Goal: Transaction & Acquisition: Obtain resource

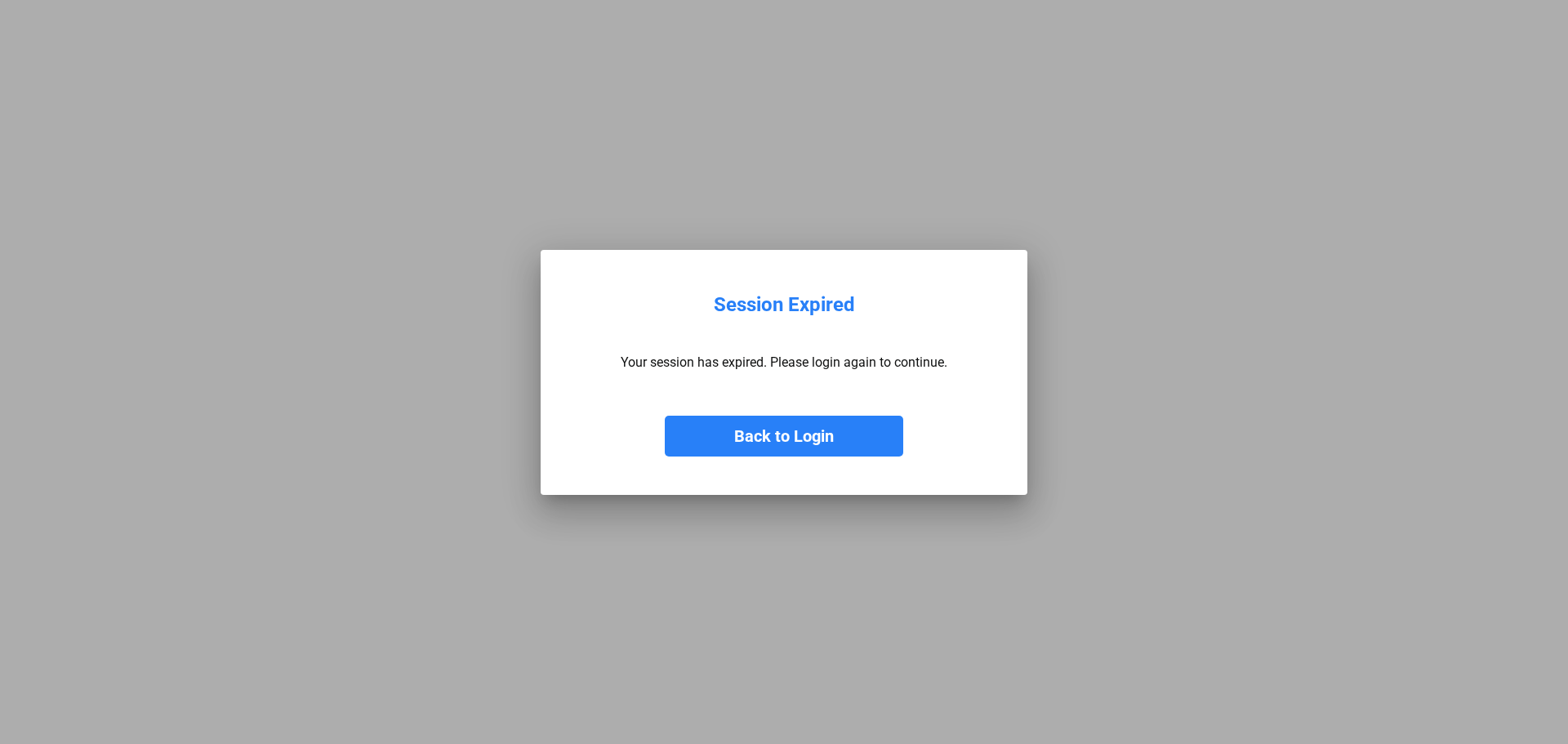
click at [822, 425] on button "Back to Login" at bounding box center [784, 436] width 238 height 41
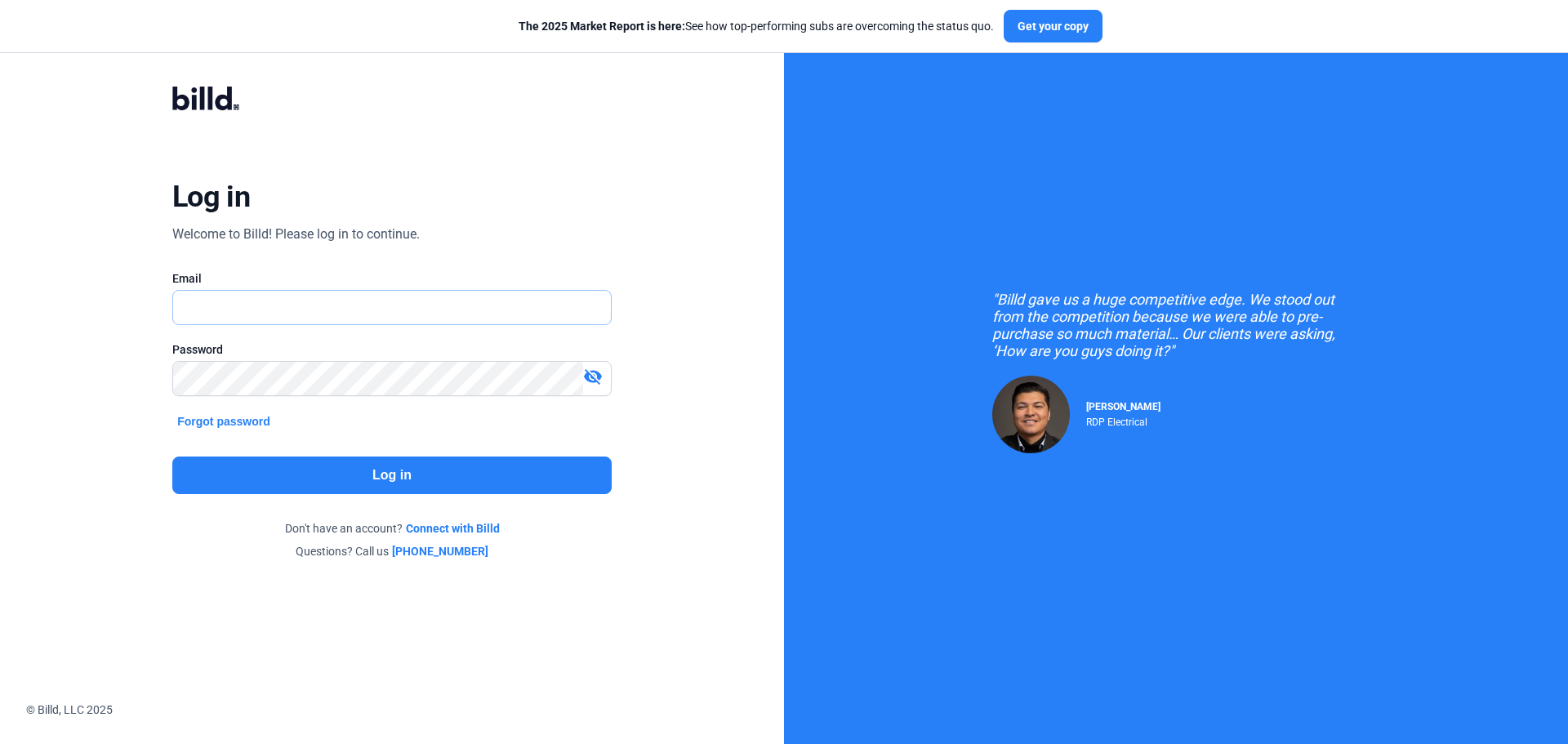
type input "[EMAIL_ADDRESS][DOMAIN_NAME]"
click at [341, 463] on button "Log in" at bounding box center [392, 475] width 439 height 37
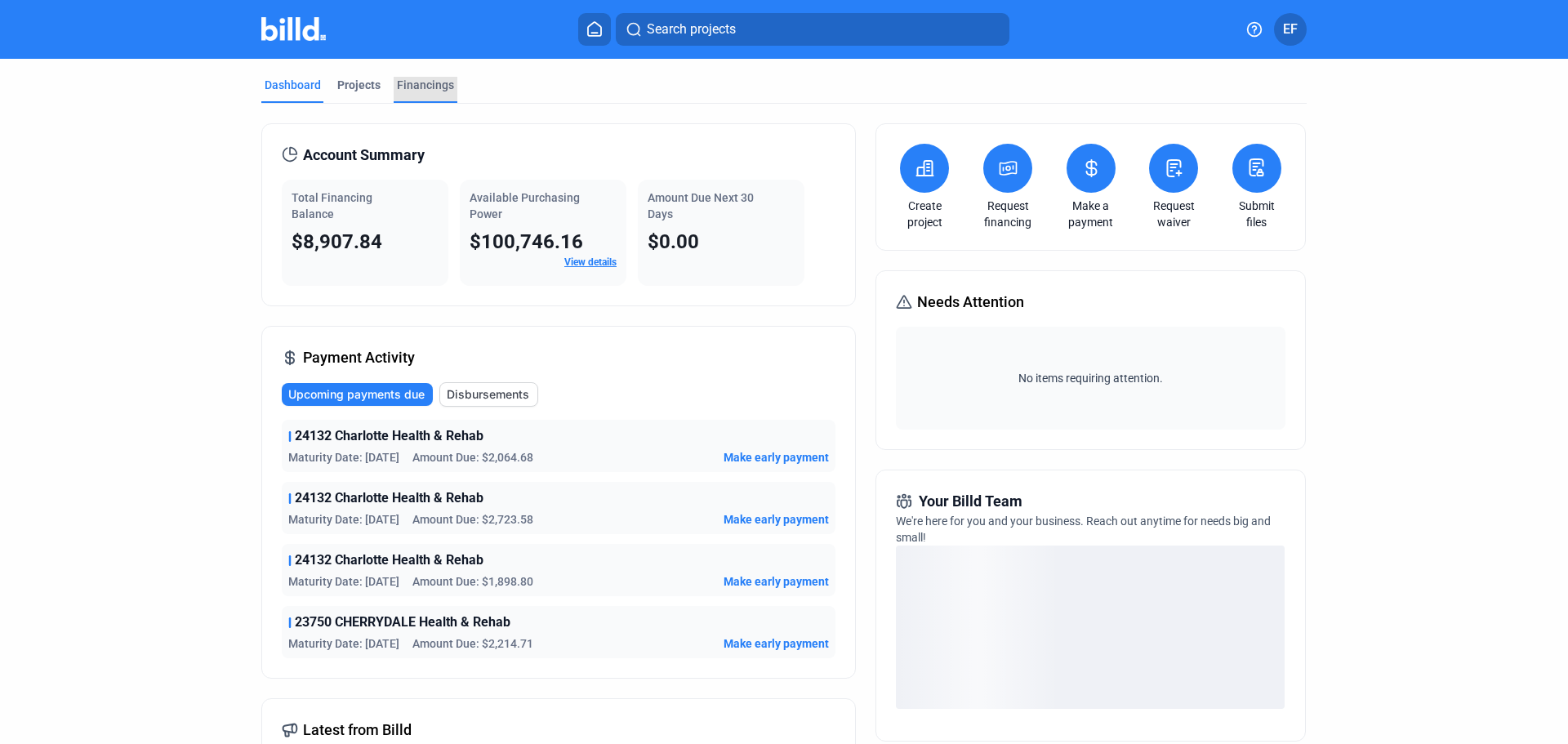
click at [425, 79] on div "Financings" at bounding box center [425, 84] width 57 height 16
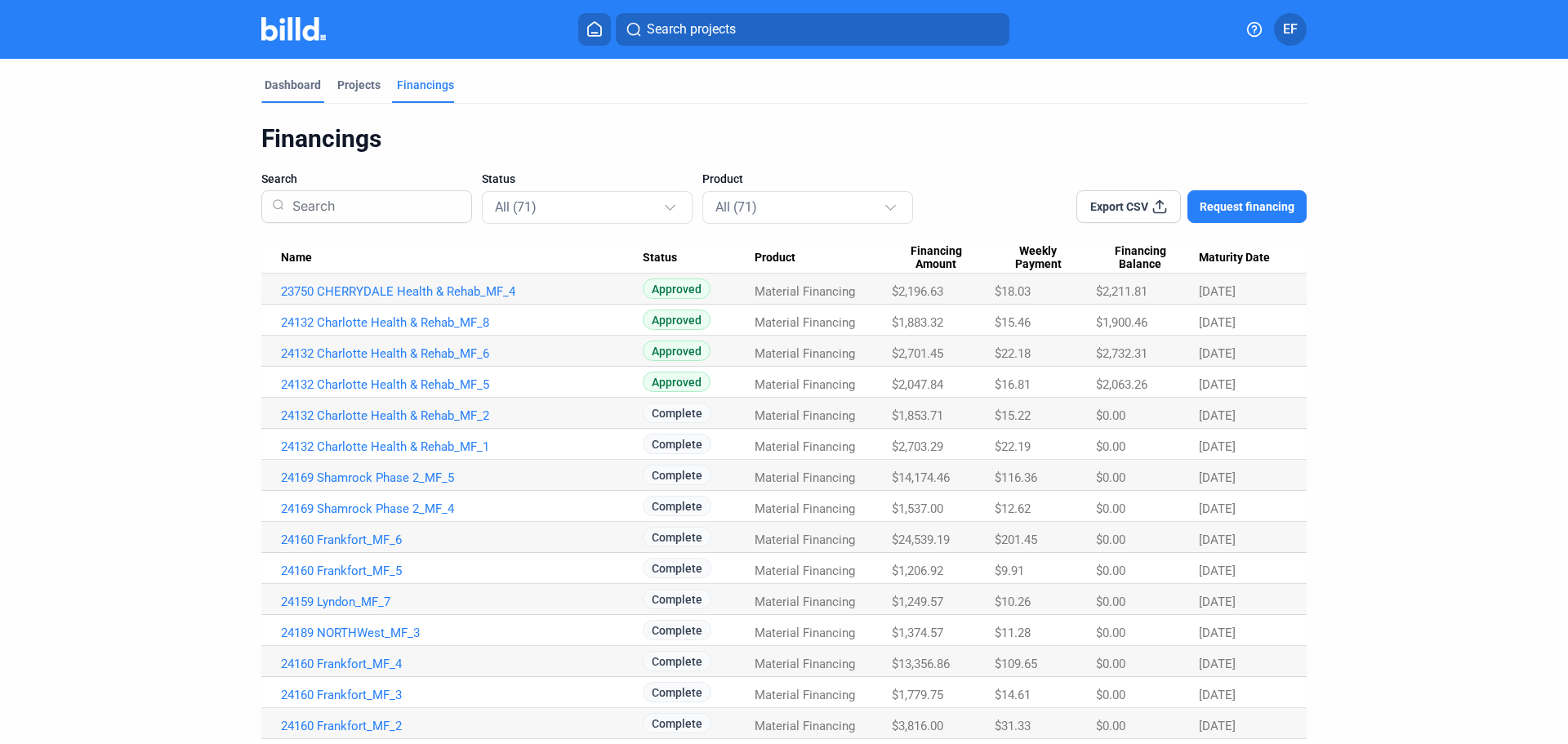
click at [292, 88] on div "Dashboard" at bounding box center [293, 84] width 56 height 16
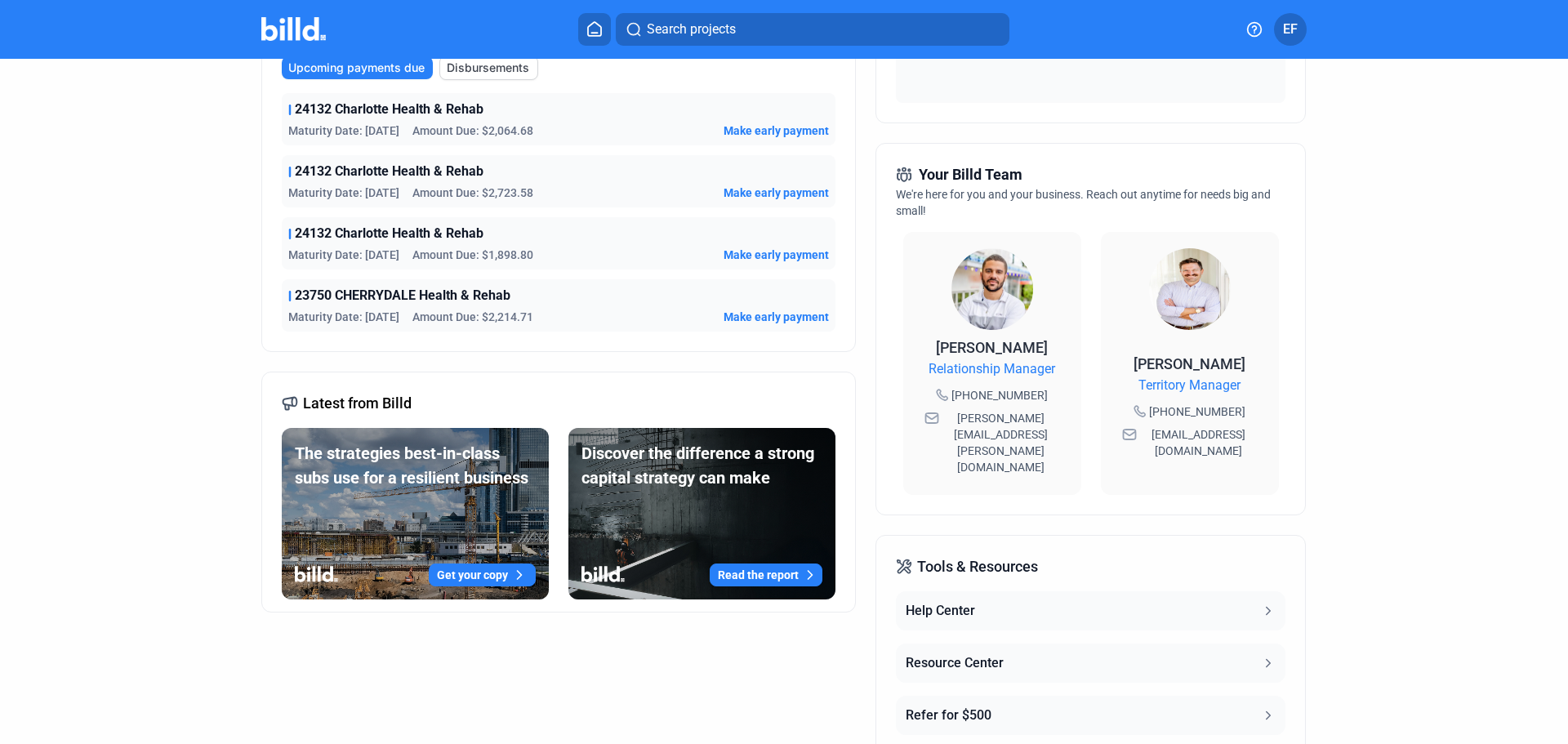
scroll to position [82, 0]
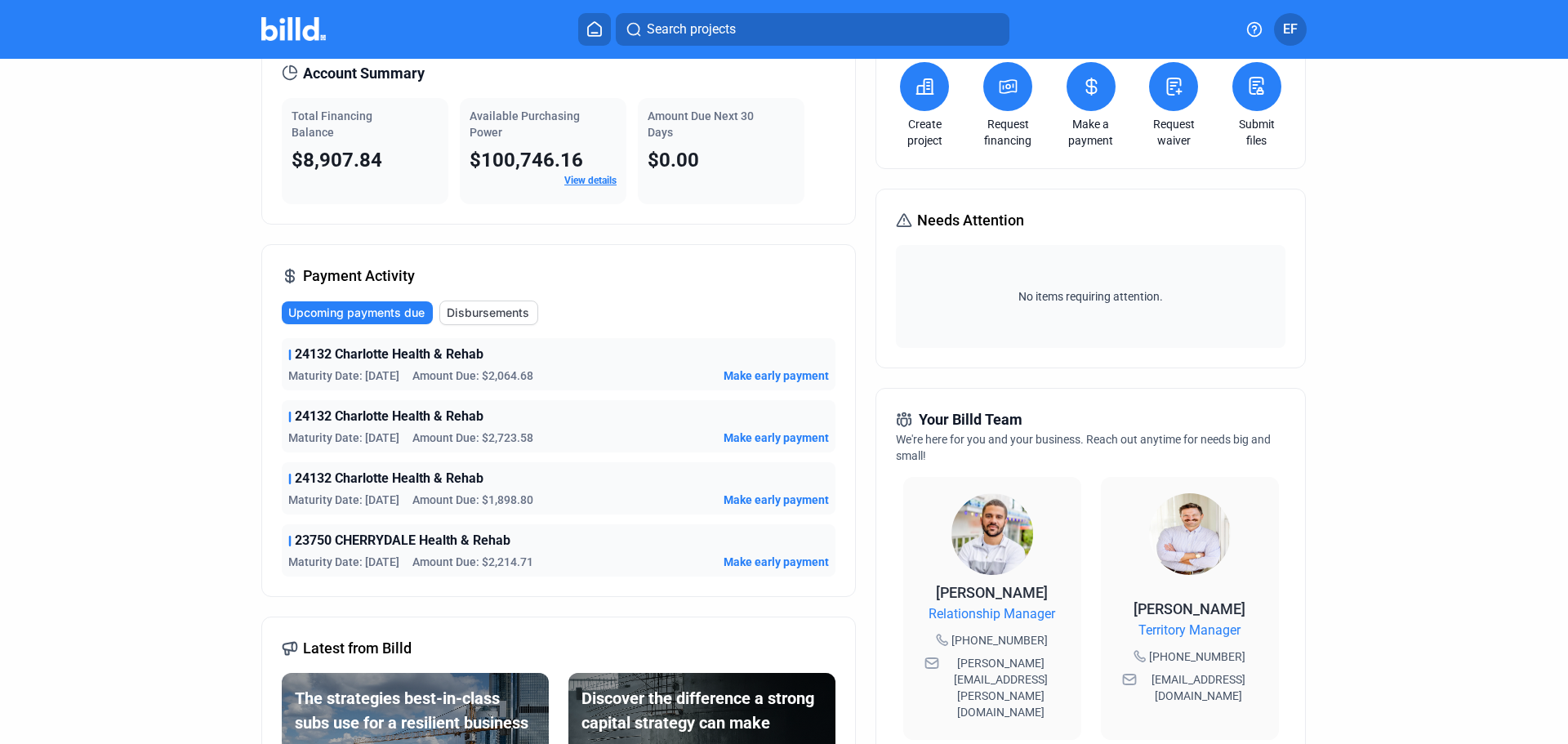
click at [1015, 106] on button at bounding box center [1008, 87] width 49 height 49
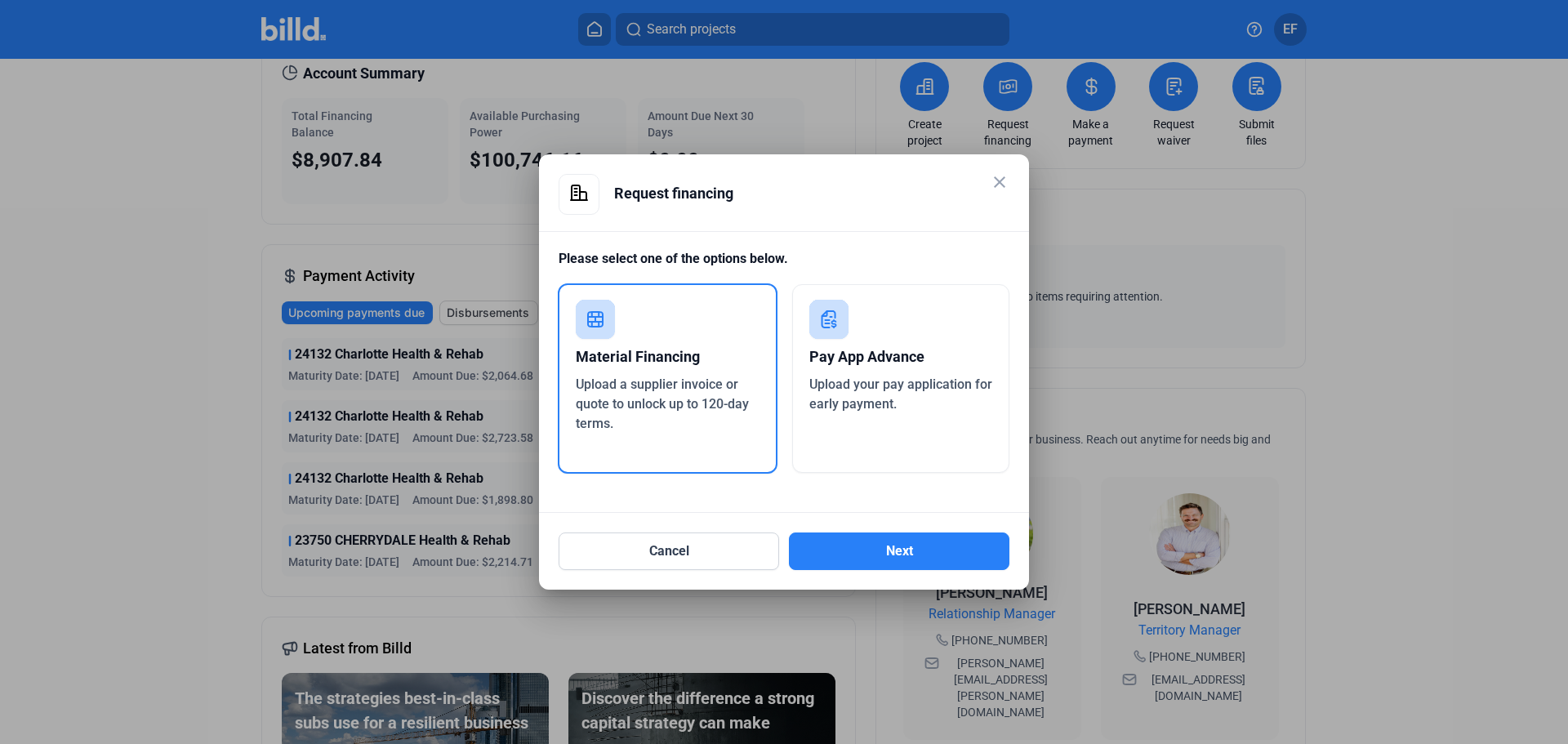
click at [941, 343] on div "Pay App Advance" at bounding box center [901, 357] width 184 height 36
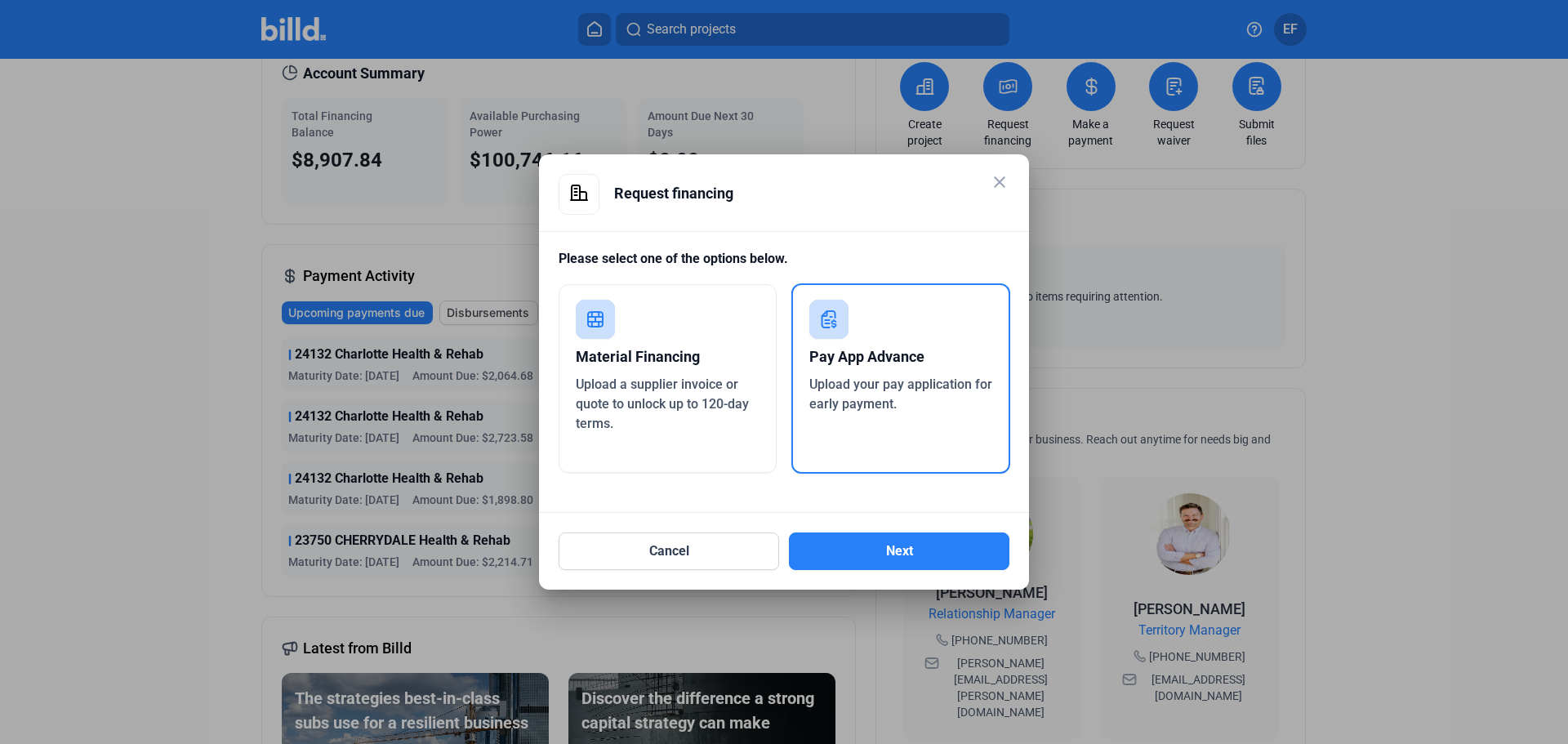
click at [1008, 183] on mat-icon "close" at bounding box center [999, 181] width 20 height 20
